Goal: Navigation & Orientation: Go to known website

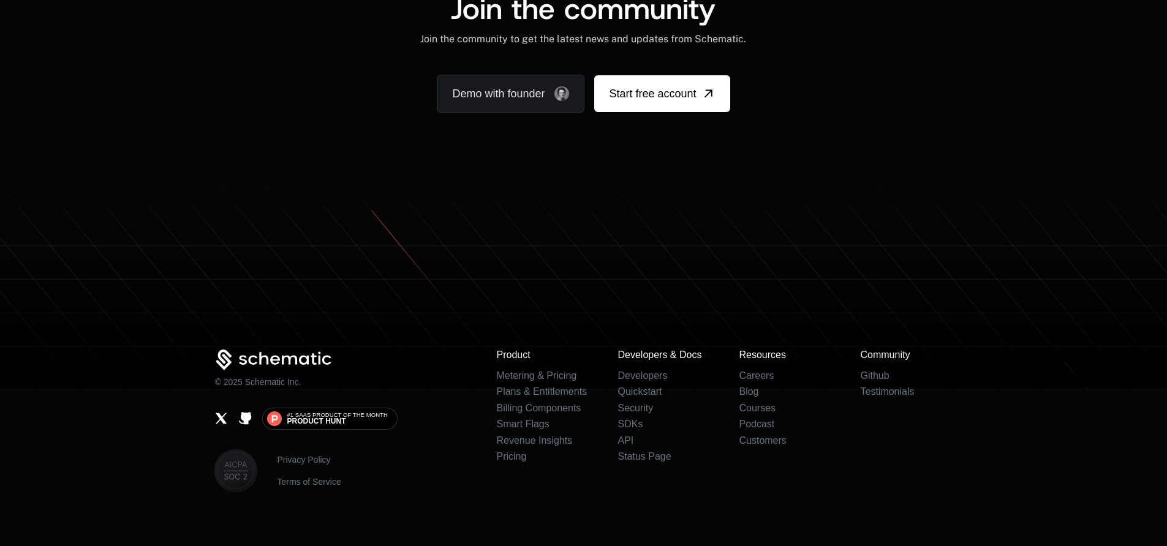
scroll to position [7631, 0]
